Goal: Find specific page/section: Locate a particular part of the current website

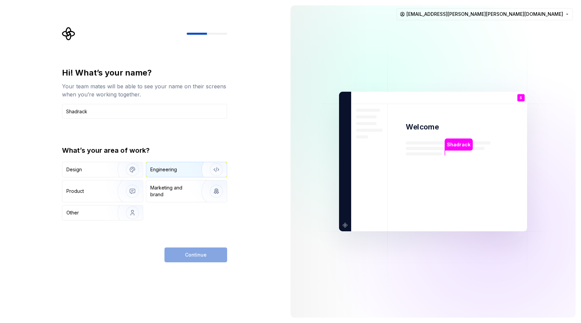
type input "Shadrack"
click at [179, 171] on div "Engineering" at bounding box center [177, 169] width 54 height 7
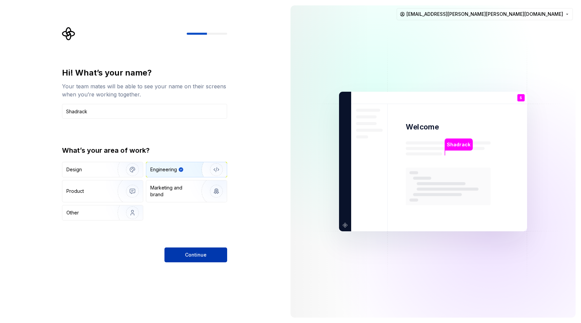
click at [186, 252] on span "Continue" at bounding box center [196, 254] width 22 height 7
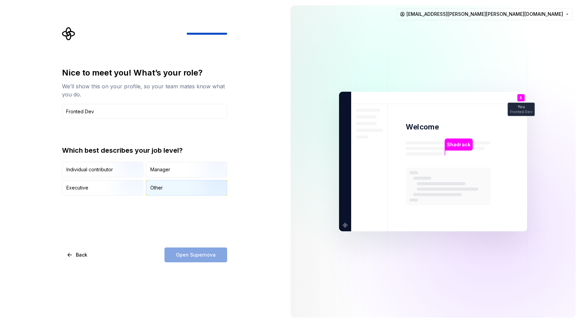
type input "Fronted Dev"
click at [156, 188] on div "Other" at bounding box center [156, 187] width 12 height 7
click at [185, 252] on span "Open Supernova" at bounding box center [196, 254] width 40 height 7
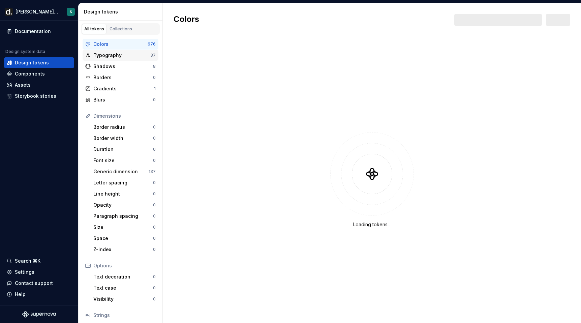
scroll to position [0, 0]
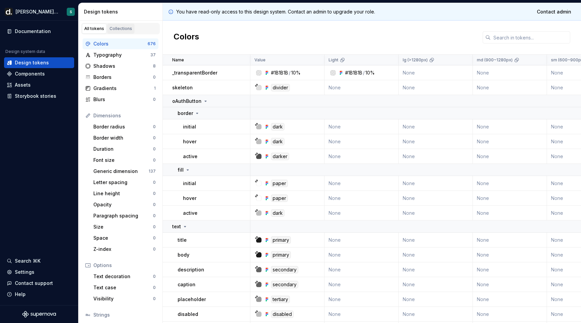
click at [128, 25] on link "Collections" at bounding box center [120, 29] width 27 height 10
click at [97, 26] on div "All tokens" at bounding box center [94, 28] width 20 height 5
click at [131, 28] on link "Collections" at bounding box center [120, 29] width 27 height 10
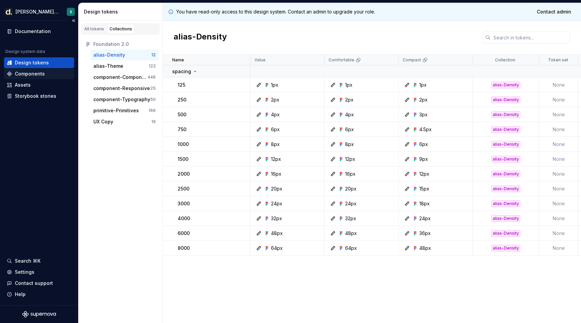
click at [39, 72] on div "Components" at bounding box center [30, 73] width 30 height 7
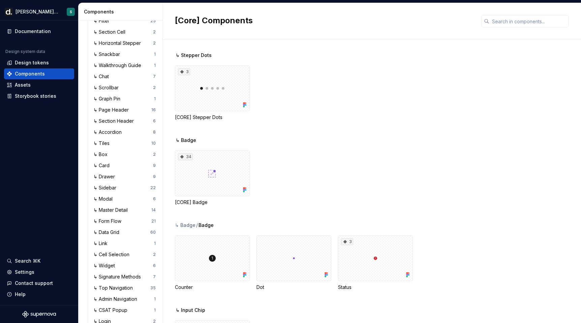
scroll to position [580, 0]
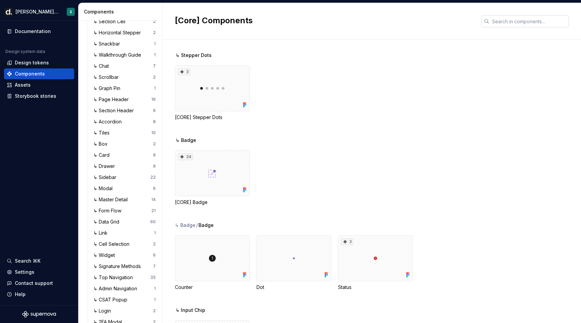
click at [500, 22] on input "text" at bounding box center [528, 21] width 79 height 12
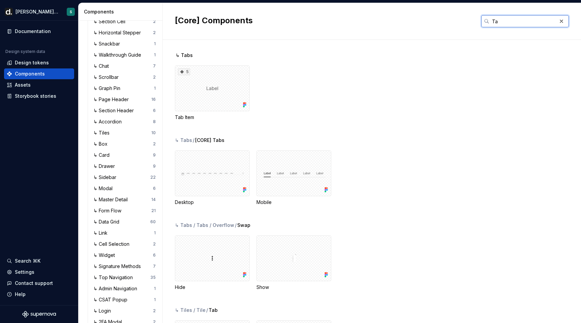
type input "T"
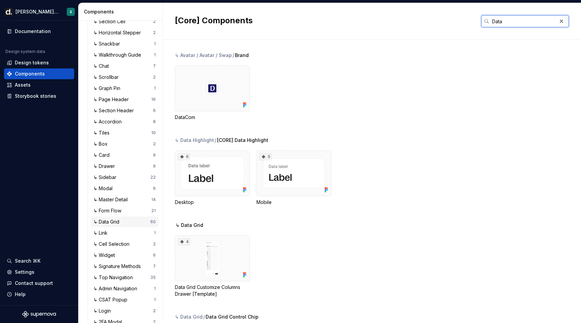
type input "Data"
click at [125, 221] on div "↳ Data Grid" at bounding box center [121, 221] width 57 height 7
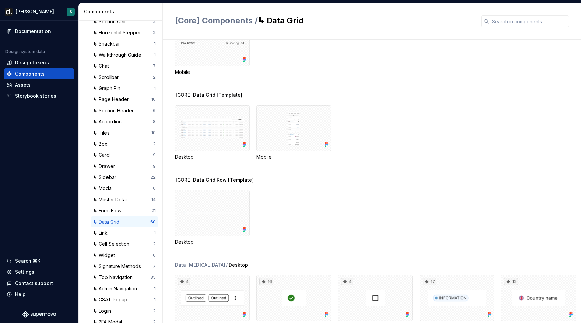
scroll to position [693, 0]
